Goal: Navigation & Orientation: Find specific page/section

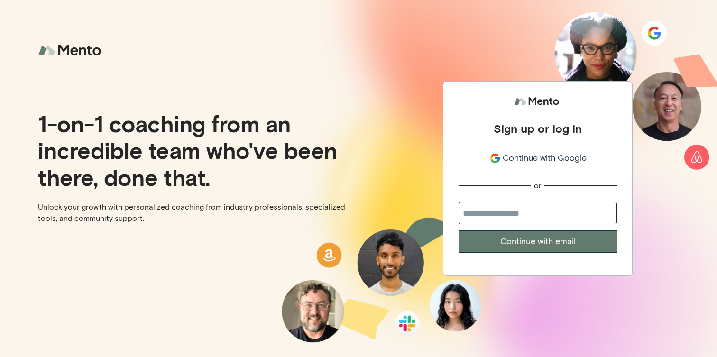
click at [478, 159] on div "Continue with Google" at bounding box center [538, 158] width 158 height 13
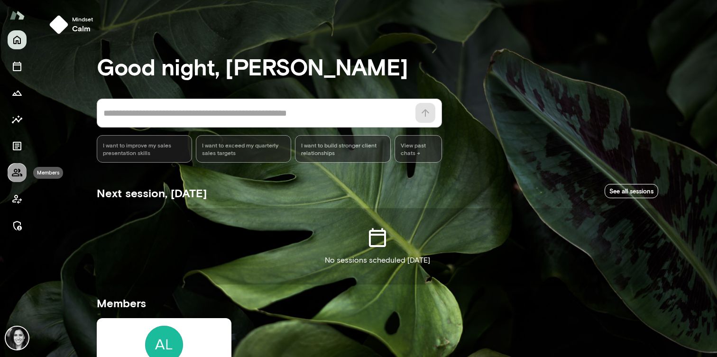
click at [15, 172] on icon "Members" at bounding box center [17, 173] width 10 height 8
